Goal: Task Accomplishment & Management: Use online tool/utility

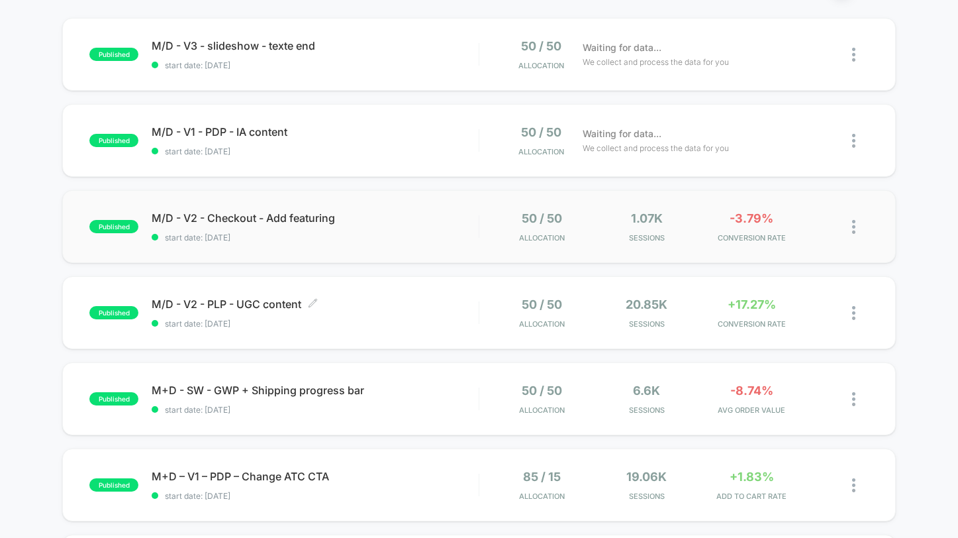
scroll to position [129, 0]
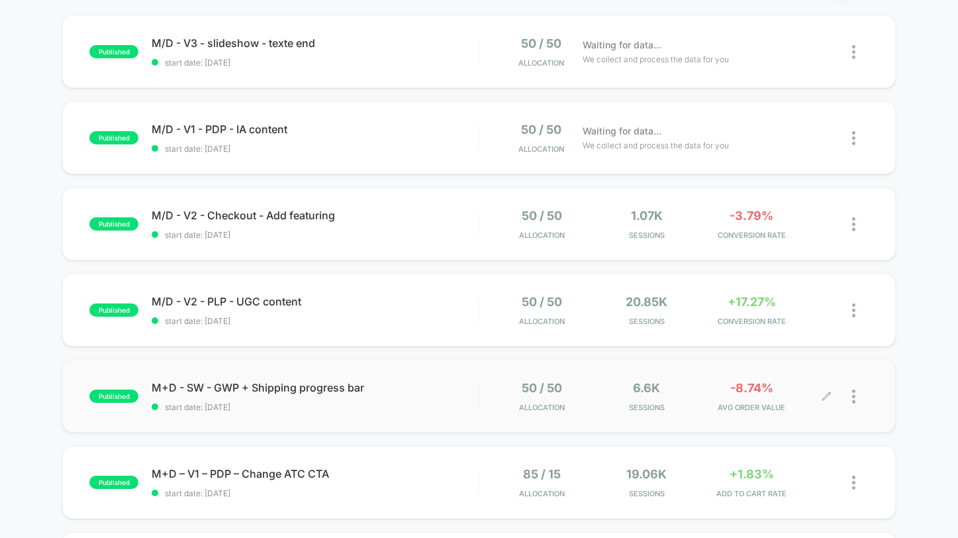
click at [856, 399] on div at bounding box center [860, 396] width 17 height 31
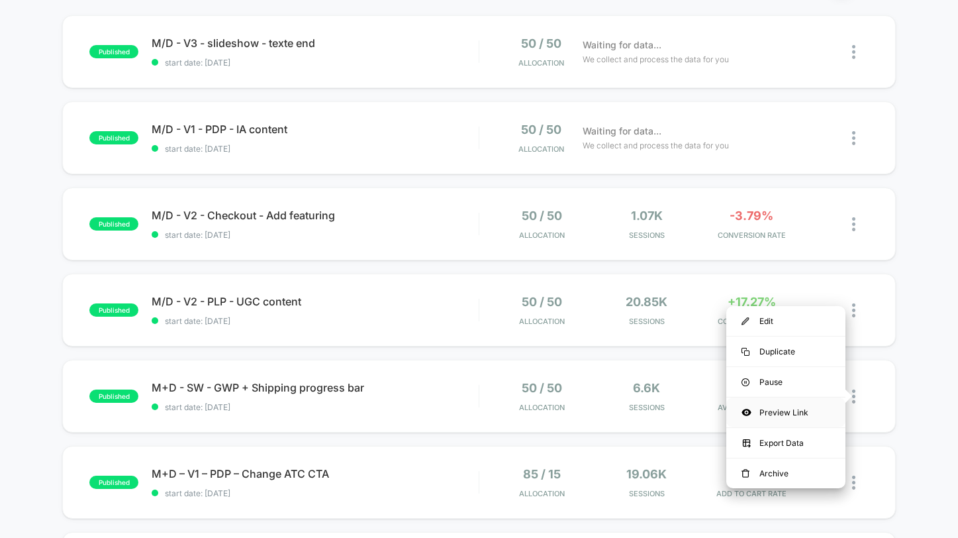
click at [785, 414] on div "Preview Link" at bounding box center [786, 412] width 119 height 30
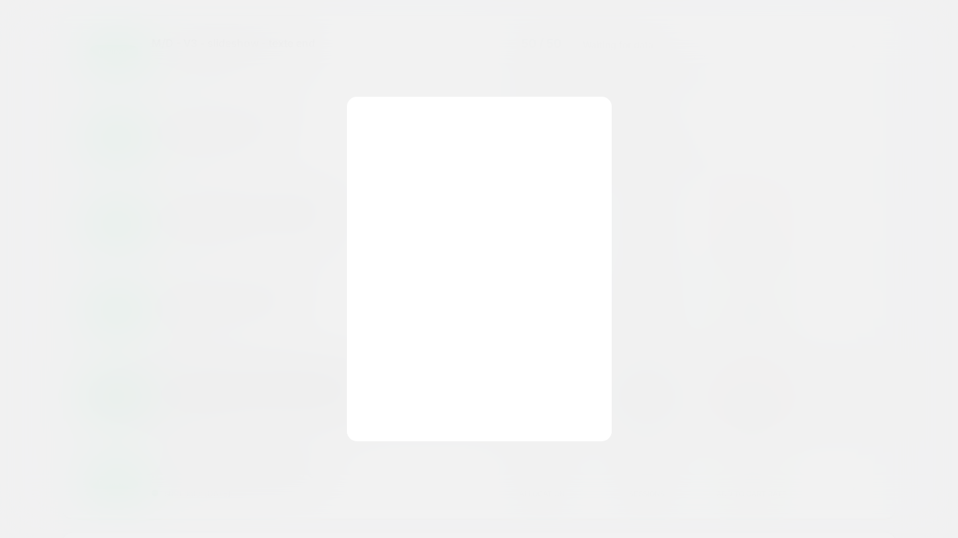
click at [459, 154] on div at bounding box center [479, 269] width 265 height 344
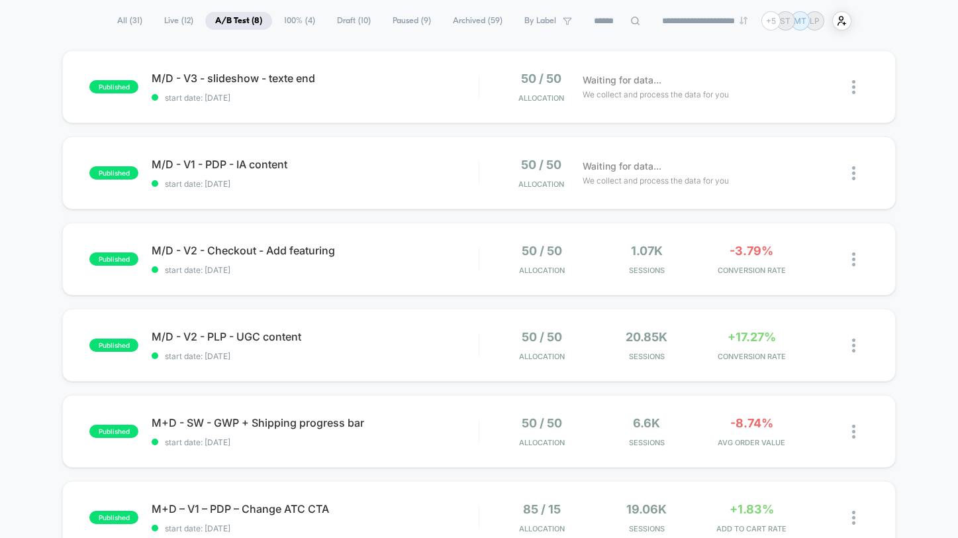
scroll to position [164, 0]
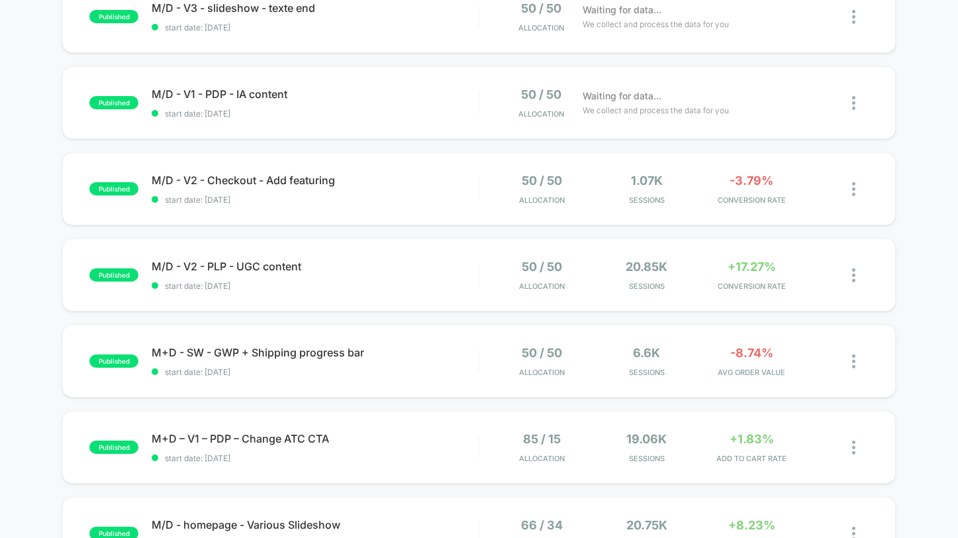
click at [409, 400] on div "published M/D - V3 - slideshow - texte end start date: 11/08/2025 50 / 50 Alloc…" at bounding box center [479, 351] width 958 height 742
click at [417, 376] on div "published M+D - SW - GWP + Shipping progress bar start date: 07/08/2025 50 / 50…" at bounding box center [479, 361] width 834 height 73
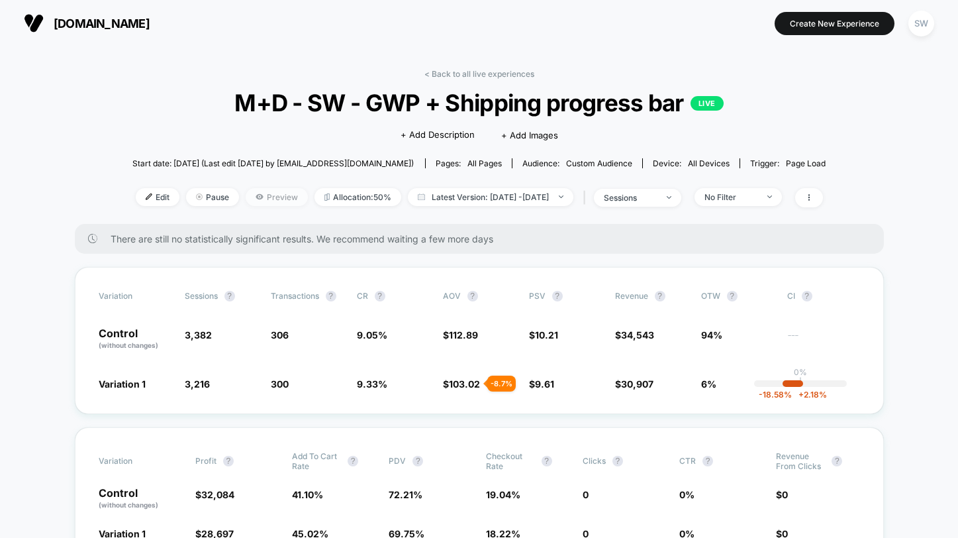
click at [266, 199] on span "Preview" at bounding box center [277, 197] width 62 height 18
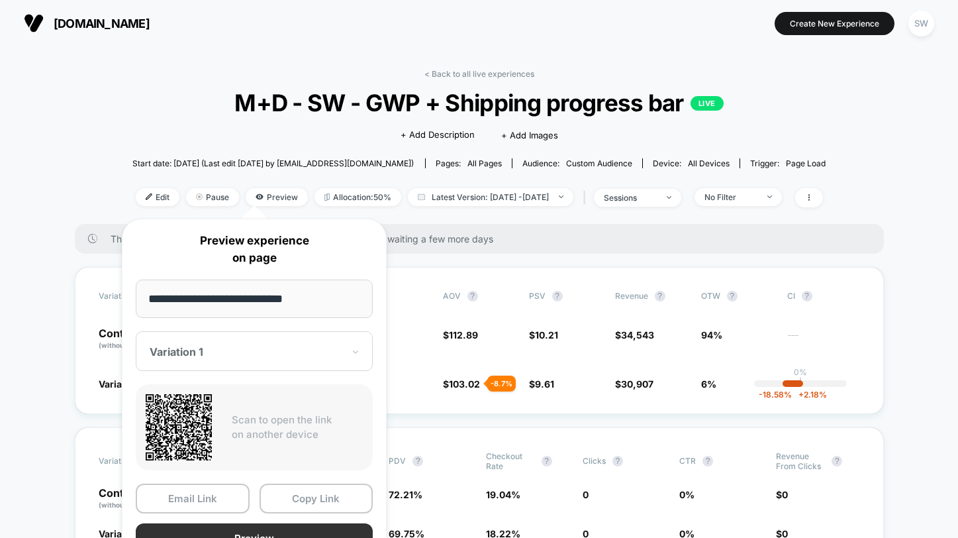
click at [275, 530] on button "Preview" at bounding box center [254, 538] width 237 height 30
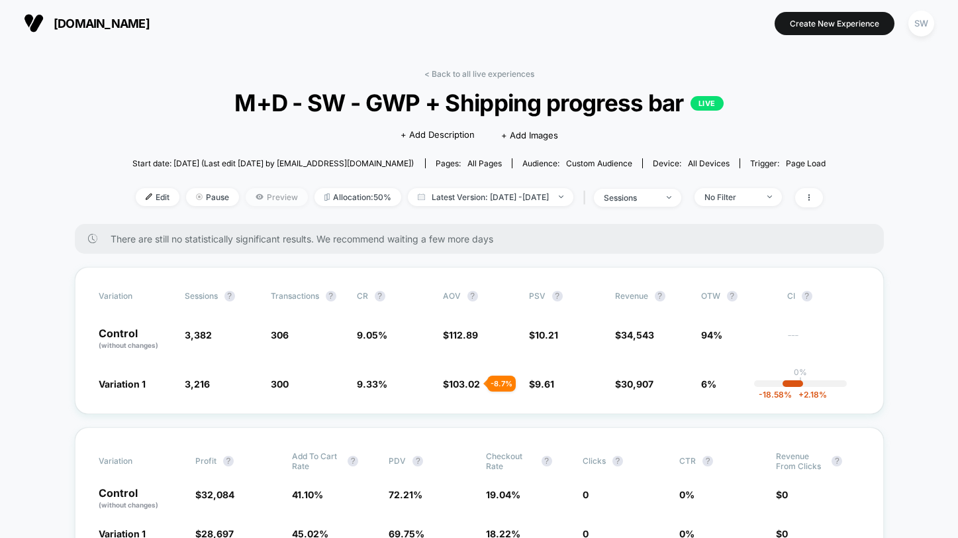
click at [258, 200] on span "Preview" at bounding box center [277, 197] width 62 height 18
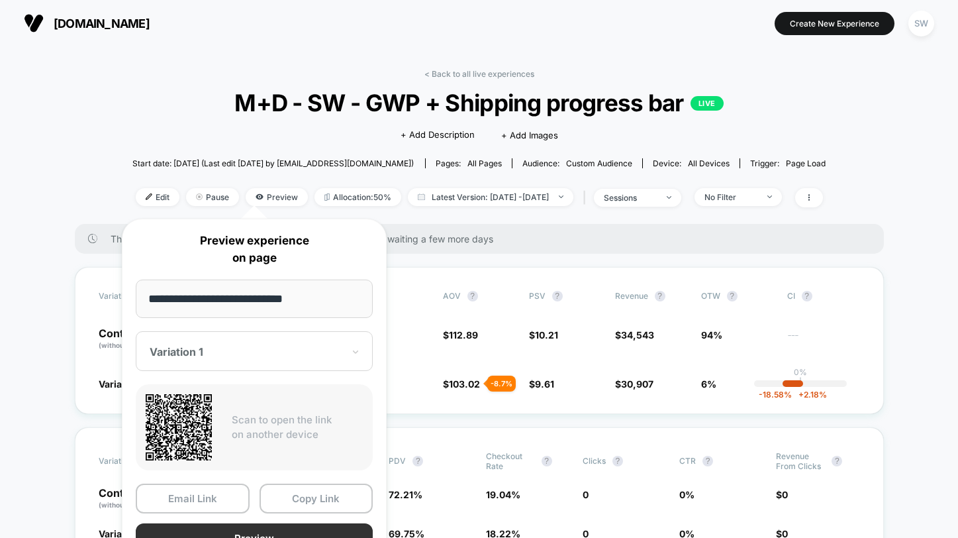
click at [274, 528] on button "Preview" at bounding box center [254, 538] width 237 height 30
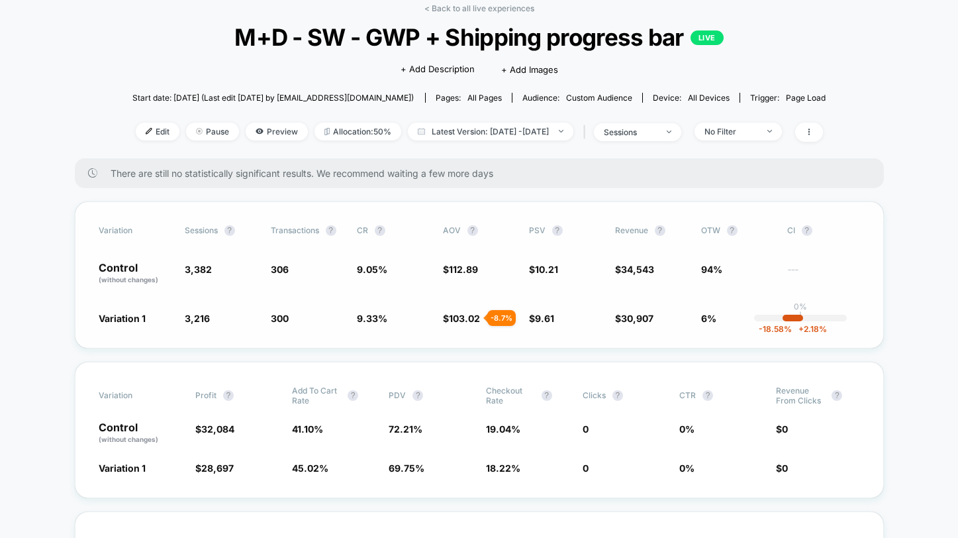
scroll to position [70, 0]
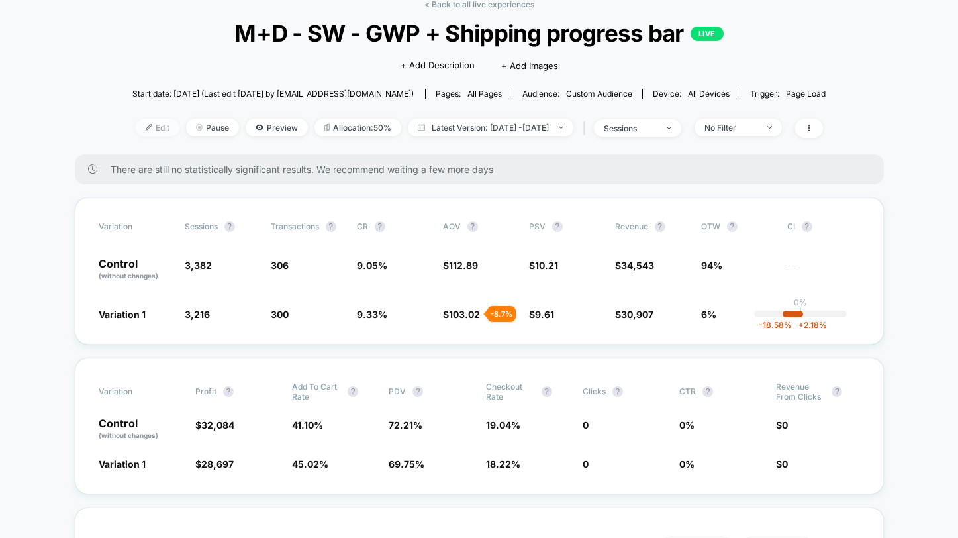
click at [140, 127] on span "Edit" at bounding box center [158, 128] width 44 height 18
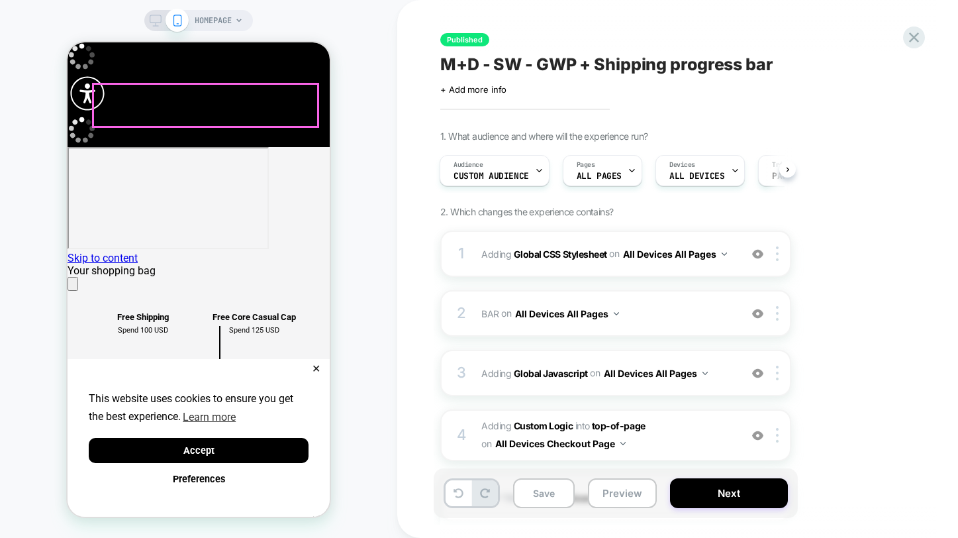
scroll to position [0, 262]
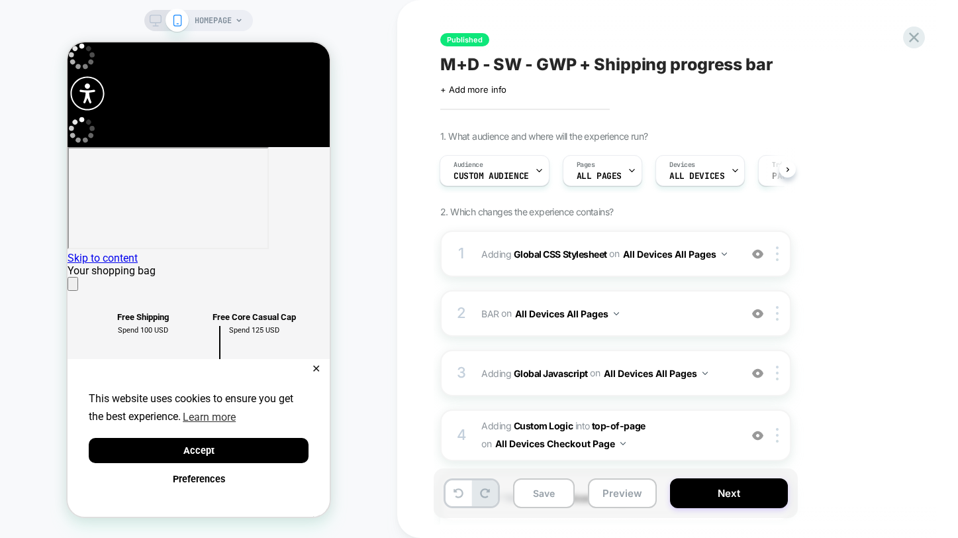
click at [160, 19] on rect at bounding box center [155, 18] width 11 height 7
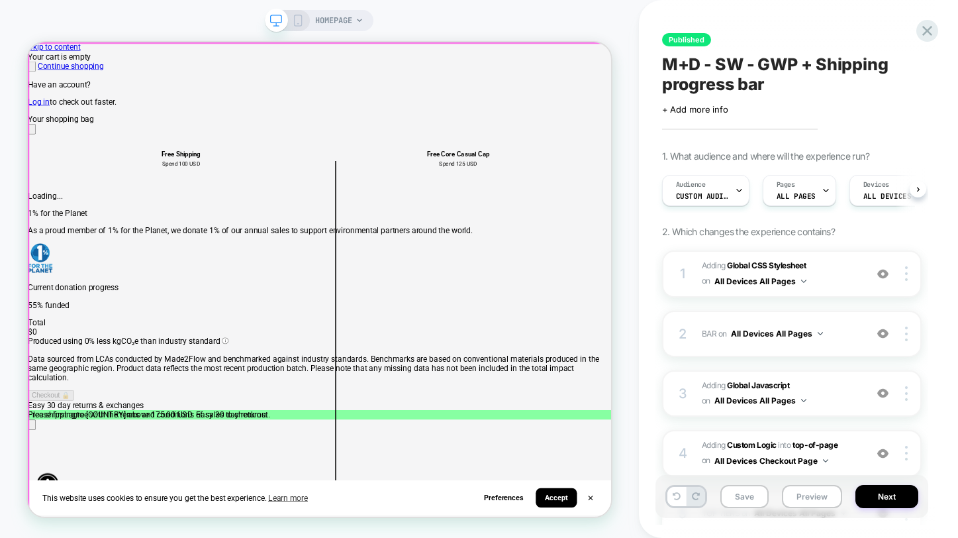
scroll to position [0, 1]
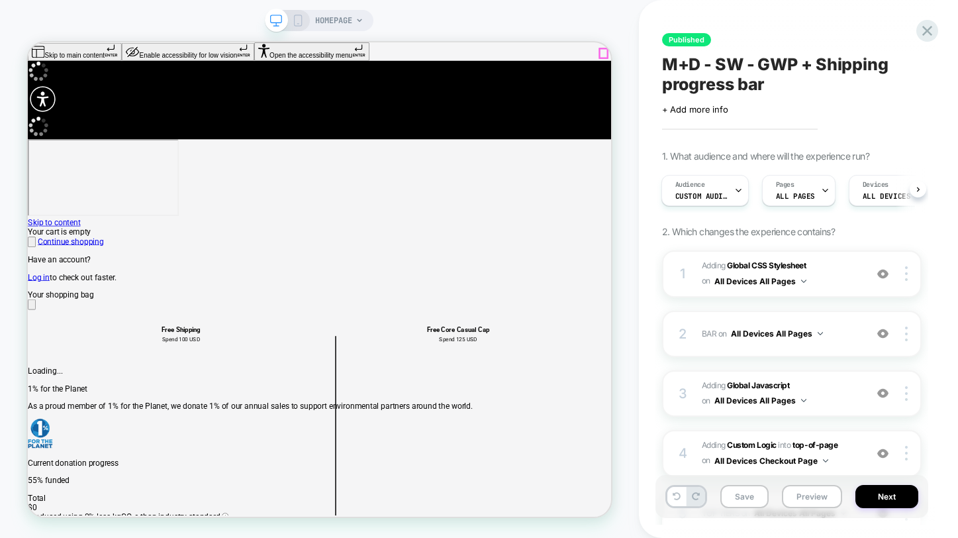
click at [33, 311] on icon "Close" at bounding box center [33, 311] width 0 height 0
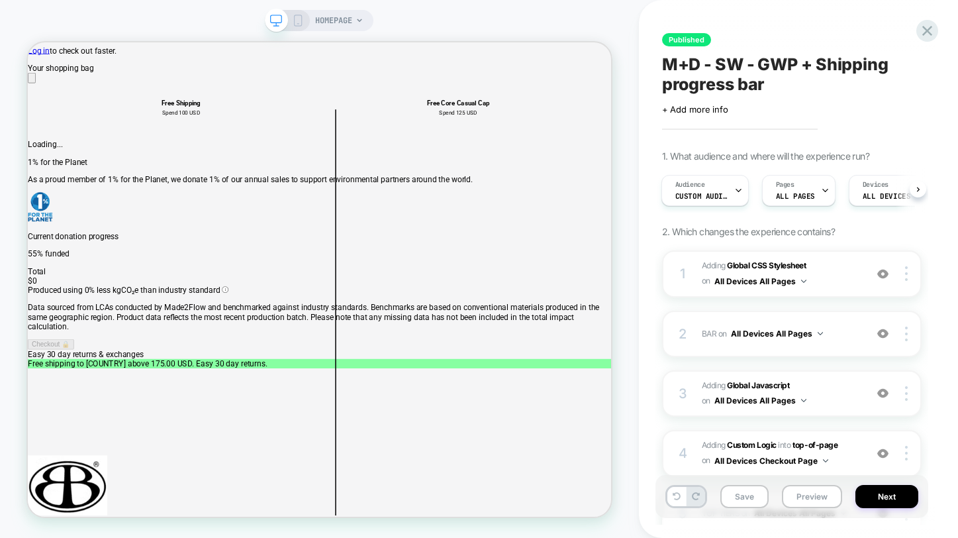
scroll to position [0, 0]
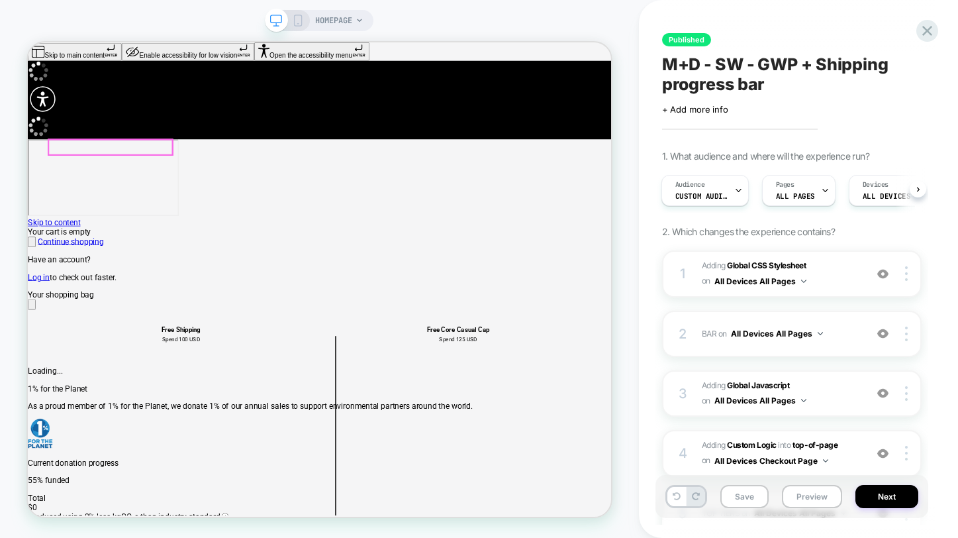
click at [927, 34] on icon at bounding box center [928, 31] width 18 height 18
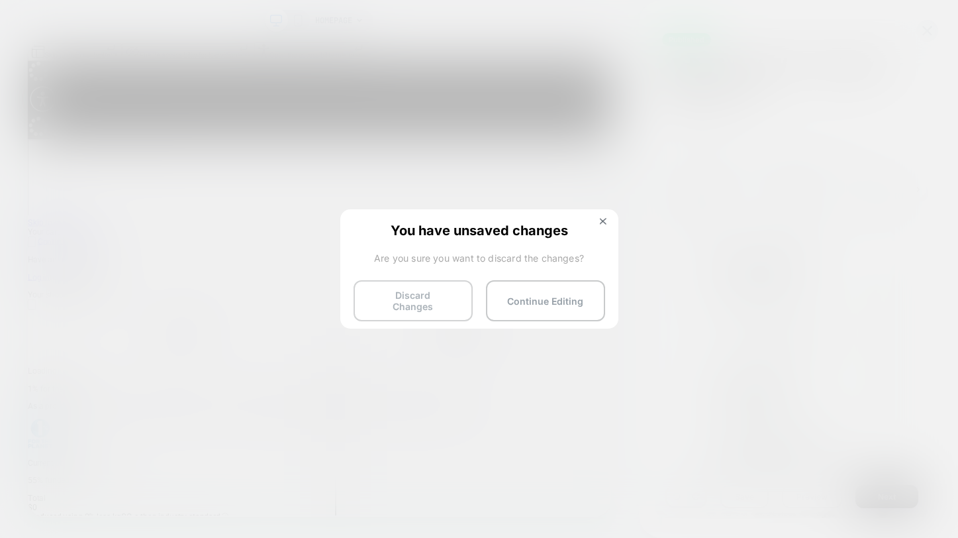
click at [413, 299] on button "Discard Changes" at bounding box center [413, 300] width 119 height 41
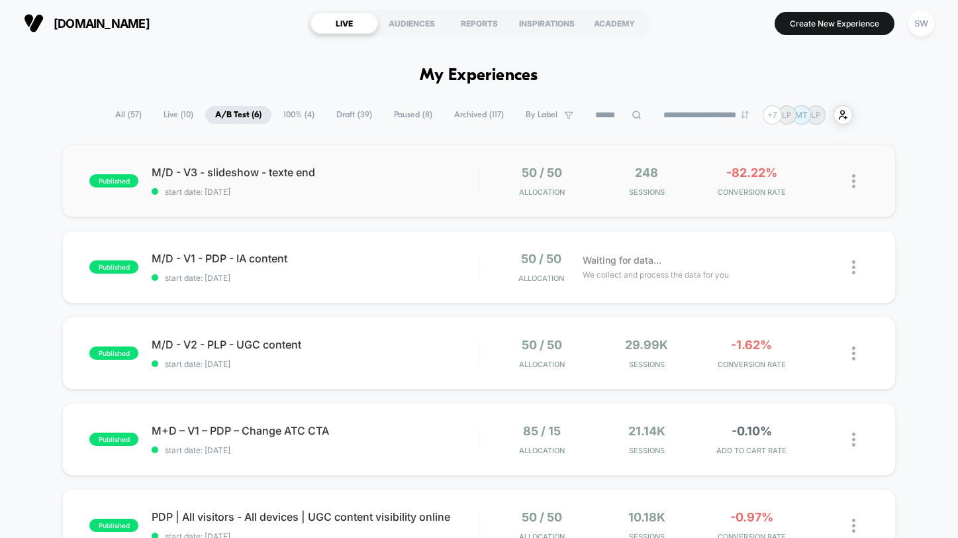
click at [427, 208] on div "published M/D - V3 - slideshow - texte end start date: [DATE] 50 / 50 Allocatio…" at bounding box center [479, 180] width 834 height 73
click at [232, 110] on span "A/B Test ( 6 )" at bounding box center [238, 115] width 66 height 18
click at [854, 180] on img at bounding box center [853, 181] width 3 height 14
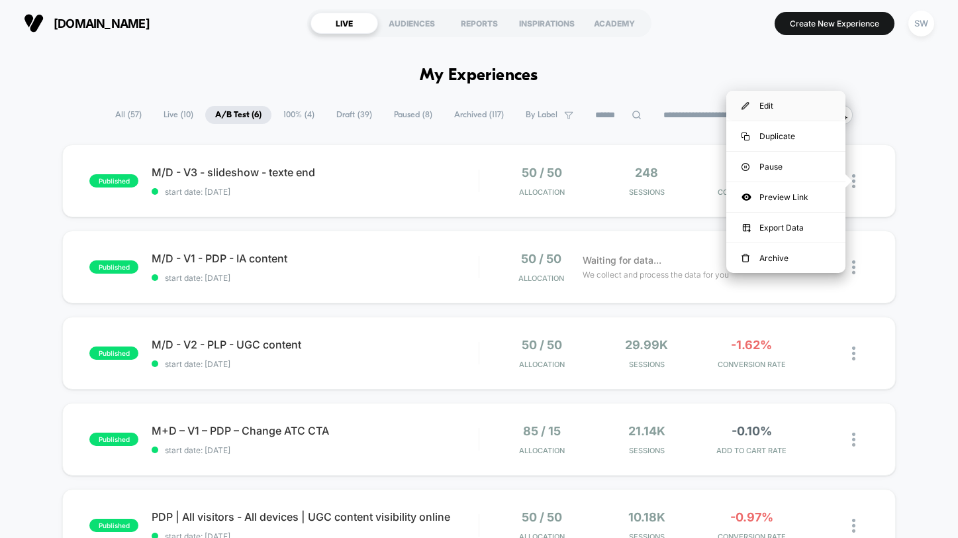
click at [763, 113] on div "Edit" at bounding box center [786, 106] width 119 height 30
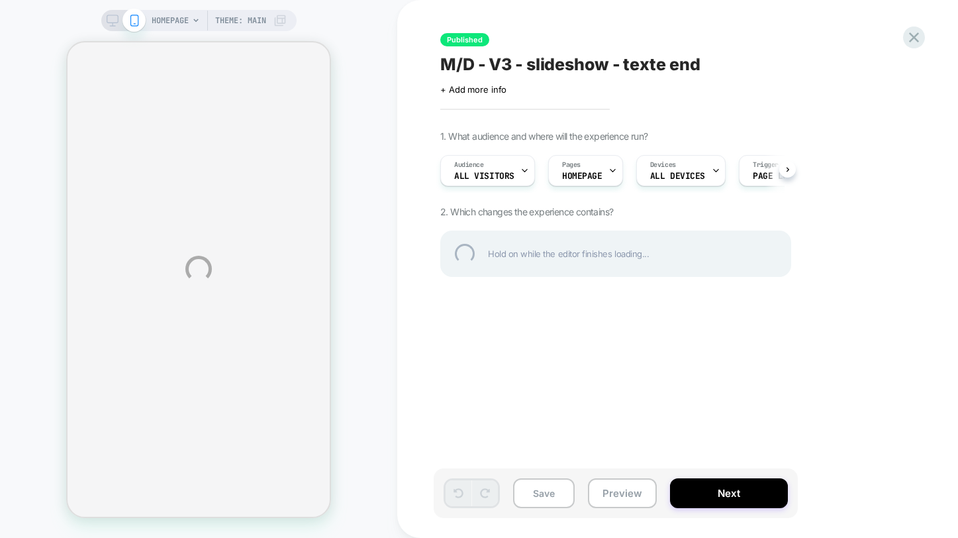
click at [631, 491] on div "HOMEPAGE Theme: MAIN Published M/D - V3 - slideshow - texte end Click to edit e…" at bounding box center [479, 269] width 958 height 538
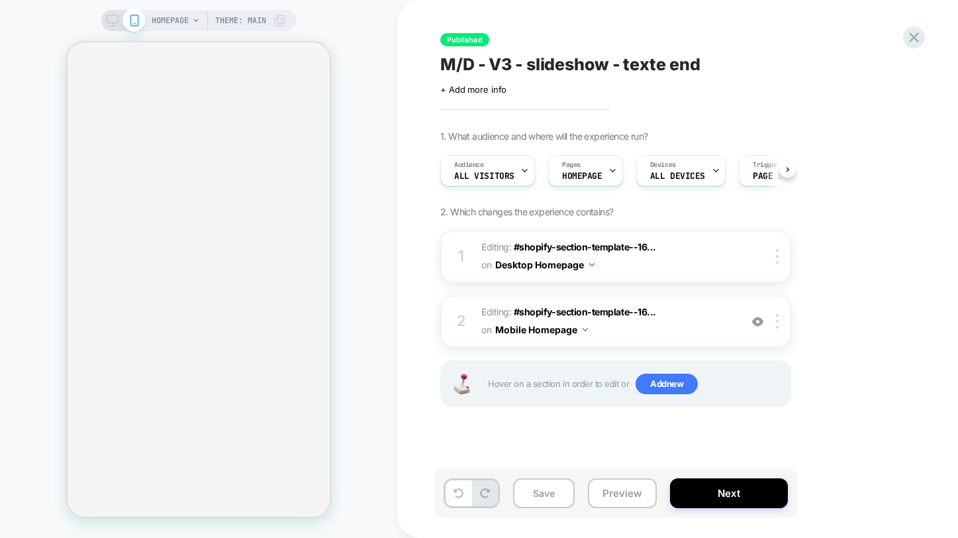
scroll to position [0, 1]
click at [623, 503] on button "Preview" at bounding box center [622, 493] width 69 height 30
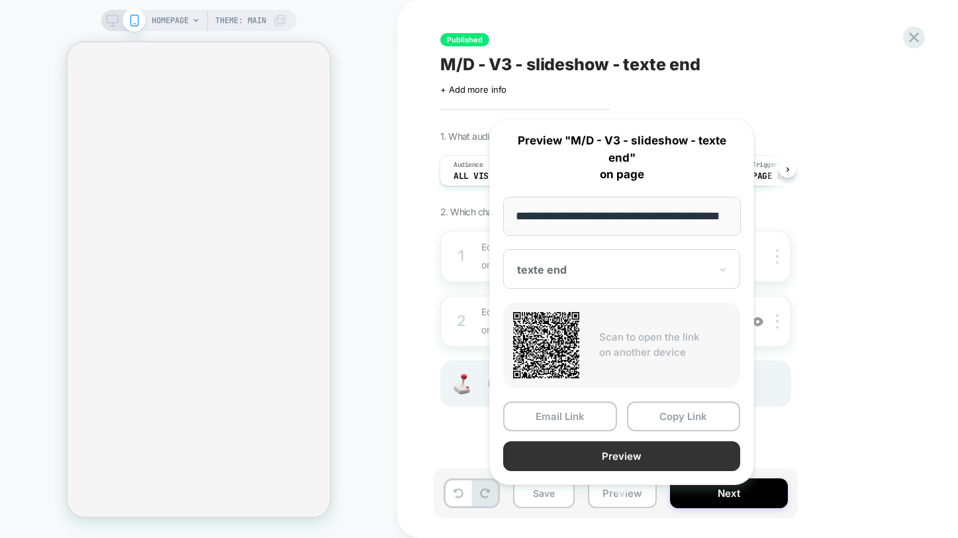
scroll to position [0, 0]
click at [605, 444] on button "Preview" at bounding box center [621, 456] width 237 height 30
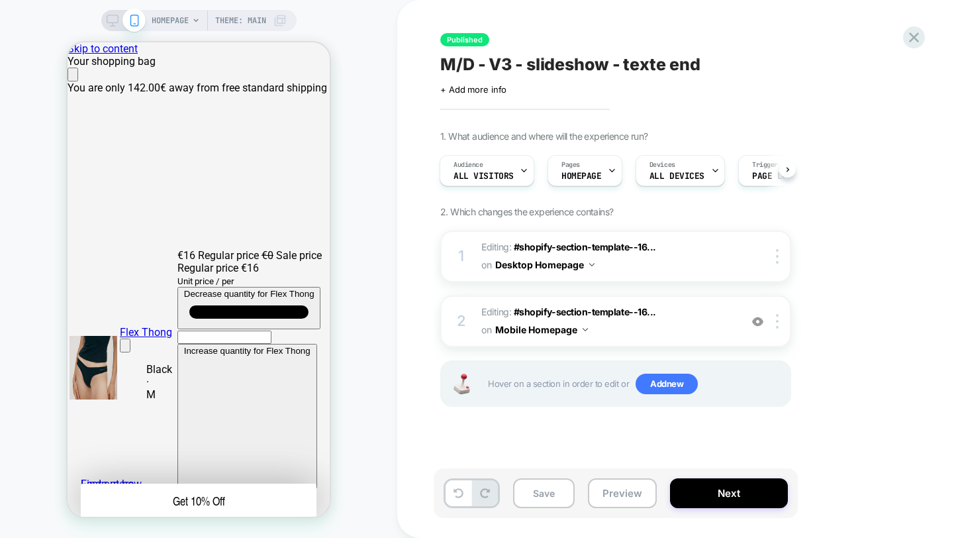
scroll to position [0, 525]
click at [914, 28] on icon at bounding box center [914, 37] width 18 height 18
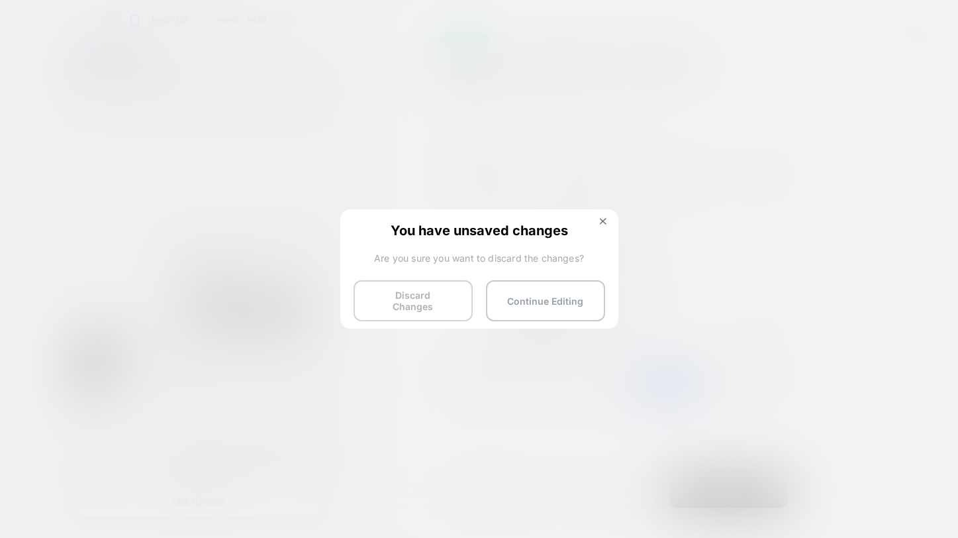
scroll to position [0, 77]
click at [423, 306] on button "Discard Changes" at bounding box center [413, 300] width 119 height 41
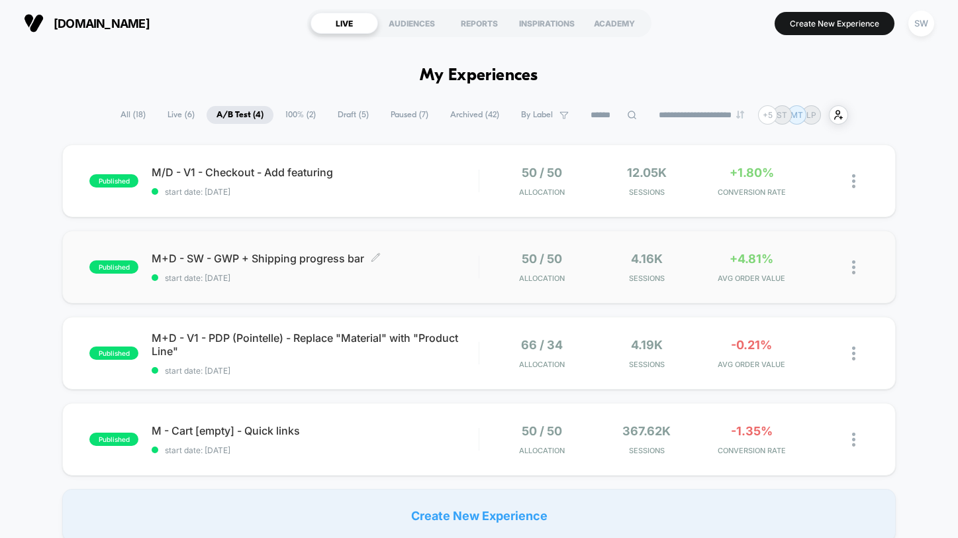
click at [431, 265] on div "M+D - SW - GWP + Shipping progress bar Click to edit experience details Click t…" at bounding box center [315, 267] width 327 height 31
